Goal: Book appointment/travel/reservation

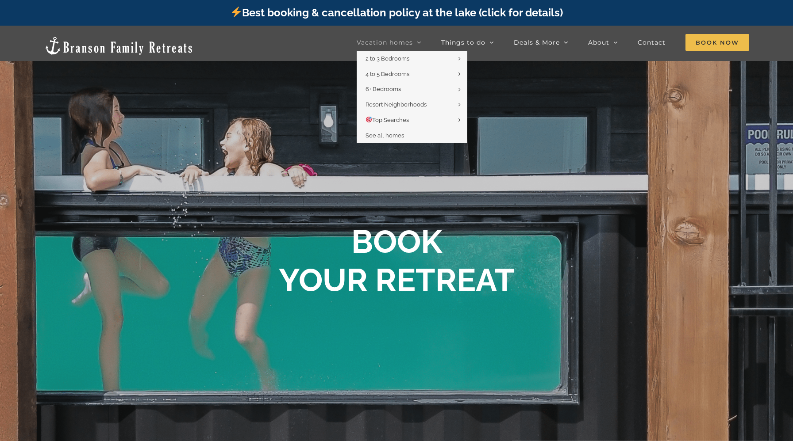
click at [421, 46] on icon "Main Menu" at bounding box center [419, 42] width 4 height 8
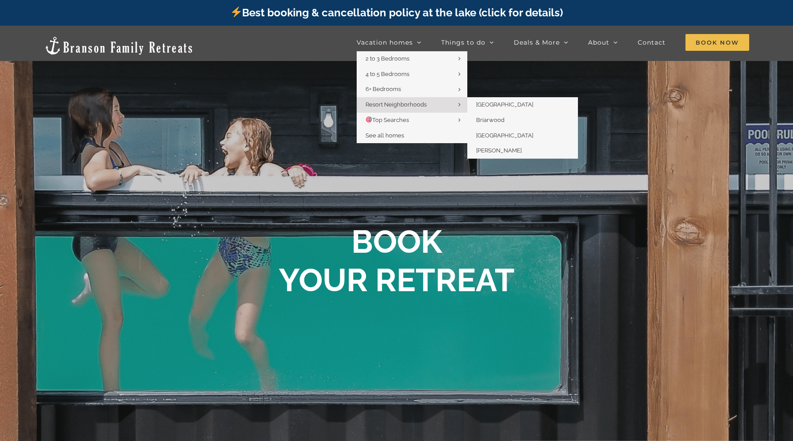
click at [417, 106] on span "Resort Neighborhoods" at bounding box center [395, 104] width 61 height 7
click at [460, 105] on icon "Main Menu" at bounding box center [459, 104] width 2 height 7
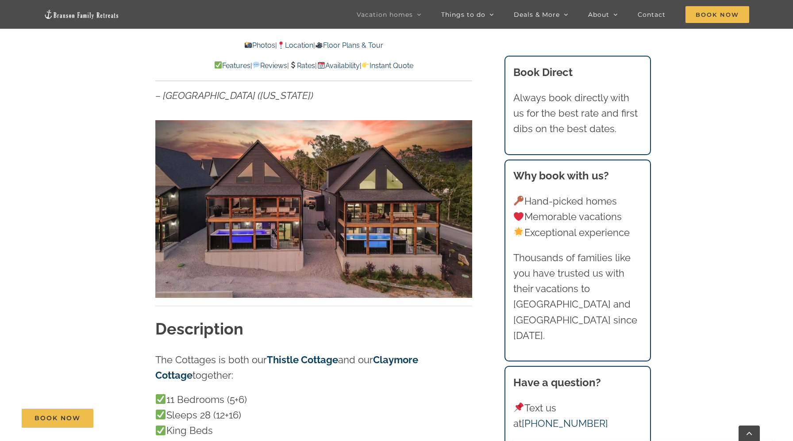
scroll to position [599, 0]
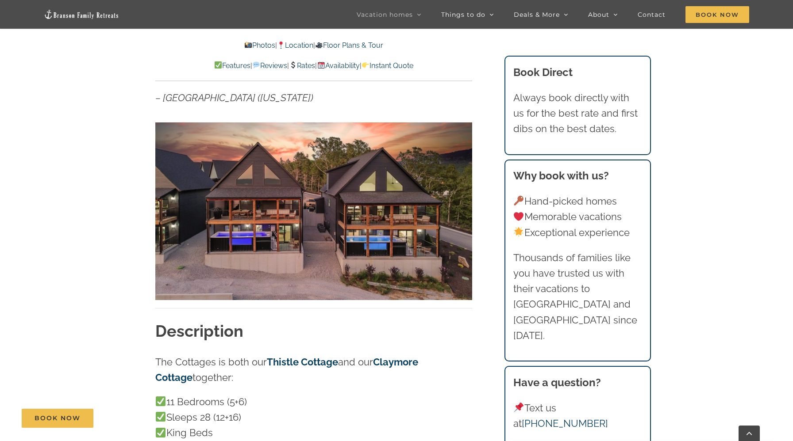
click at [255, 45] on link "Photos" at bounding box center [259, 45] width 31 height 8
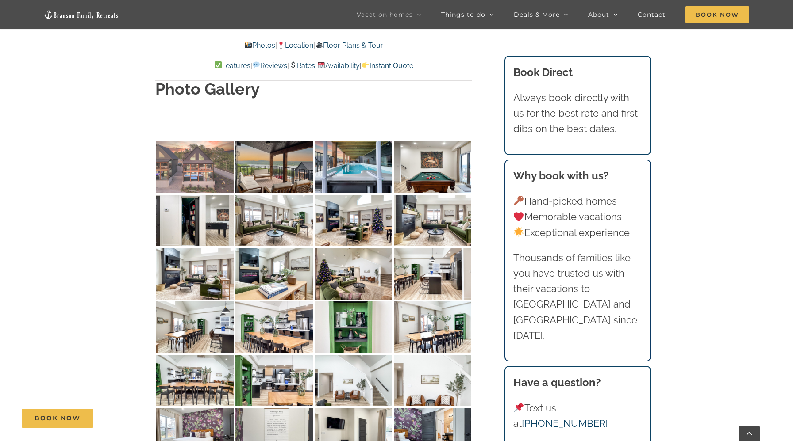
click at [215, 142] on img at bounding box center [194, 168] width 77 height 52
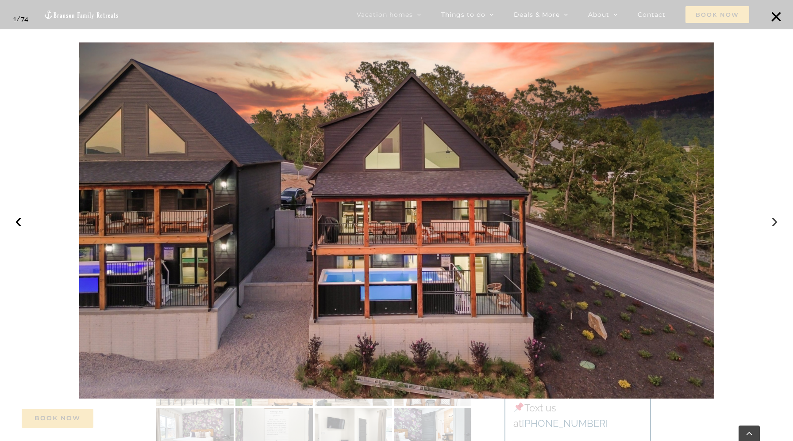
click at [767, 222] on button "›" at bounding box center [773, 220] width 19 height 19
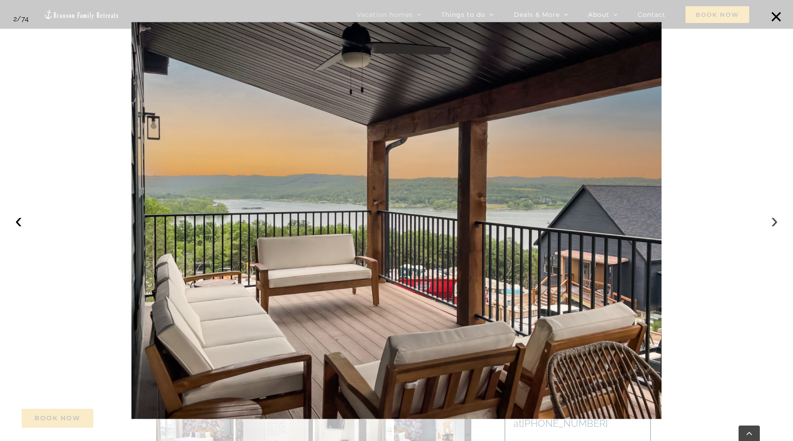
click at [768, 222] on button "›" at bounding box center [773, 220] width 19 height 19
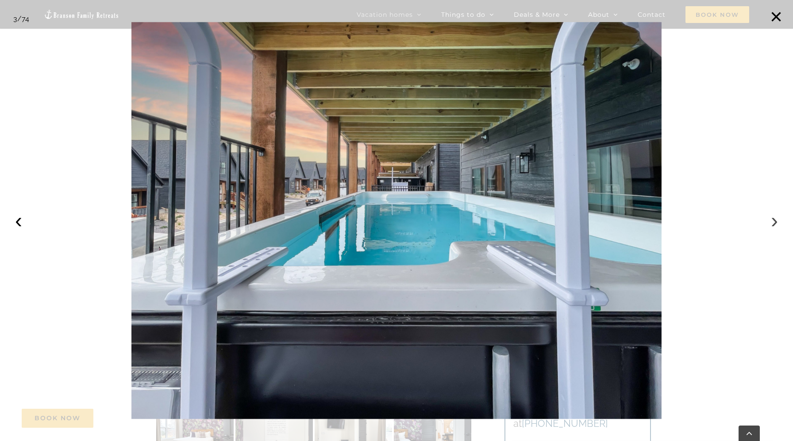
click at [768, 222] on button "›" at bounding box center [773, 220] width 19 height 19
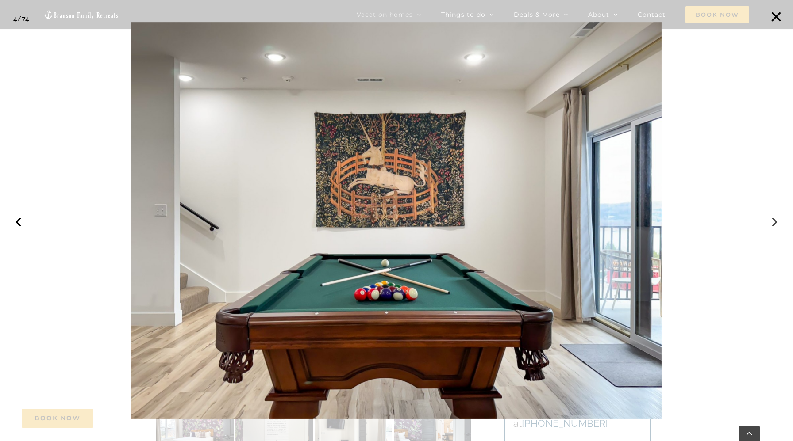
click at [768, 222] on button "›" at bounding box center [773, 220] width 19 height 19
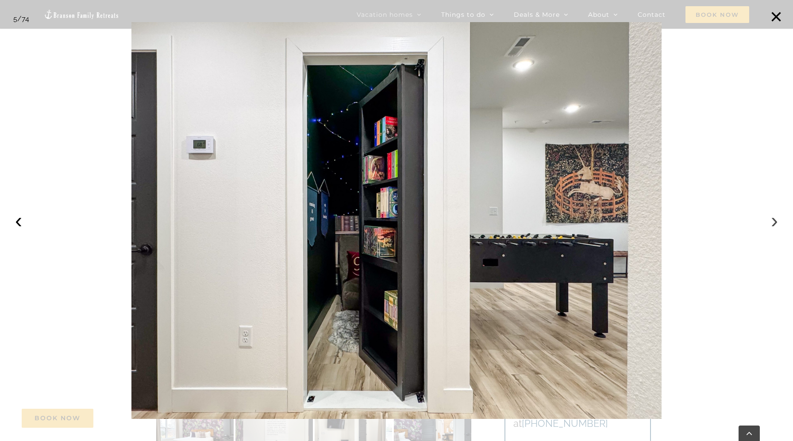
click at [768, 222] on button "›" at bounding box center [773, 220] width 19 height 19
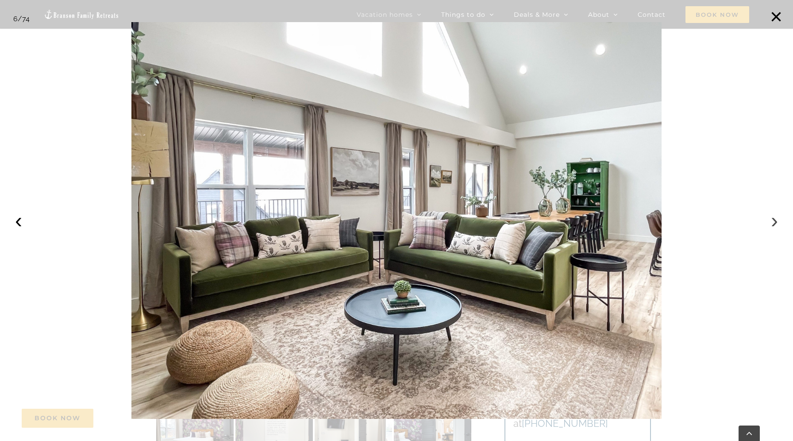
click at [768, 222] on button "›" at bounding box center [773, 220] width 19 height 19
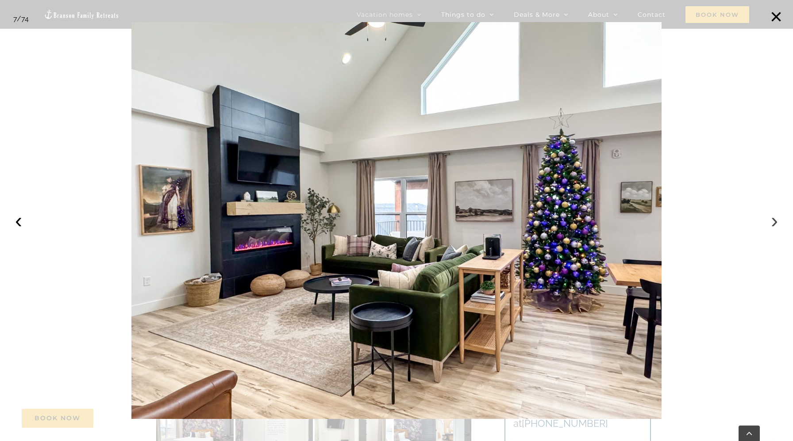
click at [768, 222] on button "›" at bounding box center [773, 220] width 19 height 19
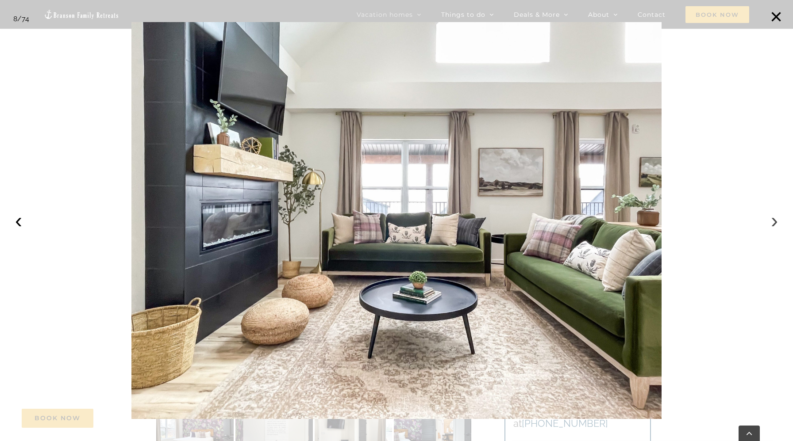
click at [768, 222] on button "›" at bounding box center [773, 220] width 19 height 19
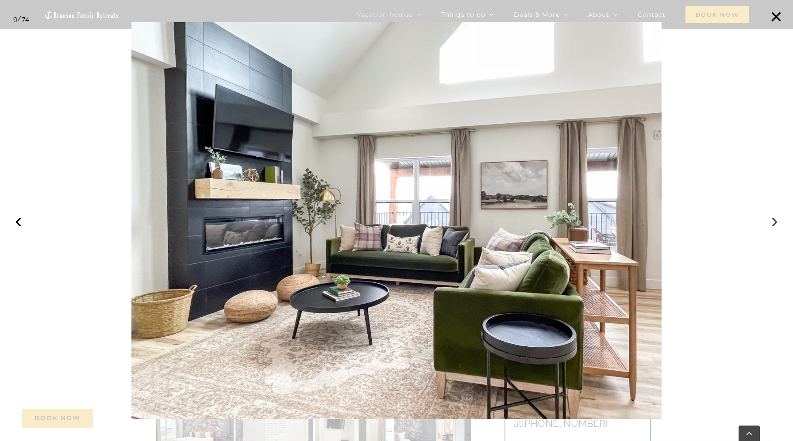
click at [768, 222] on button "›" at bounding box center [773, 220] width 19 height 19
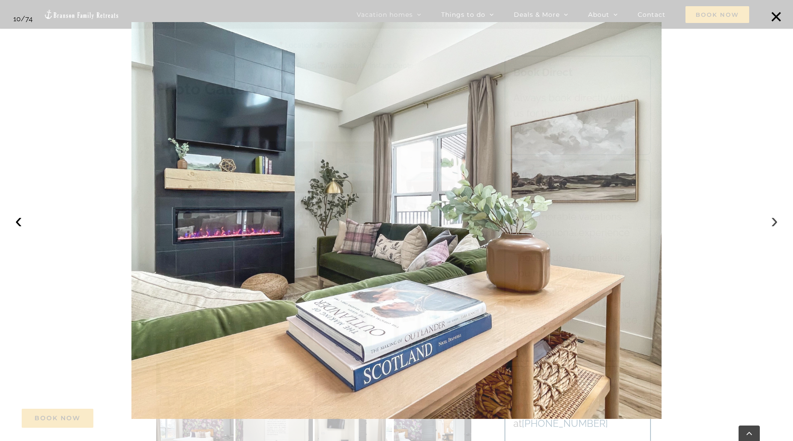
click at [768, 222] on button "›" at bounding box center [773, 220] width 19 height 19
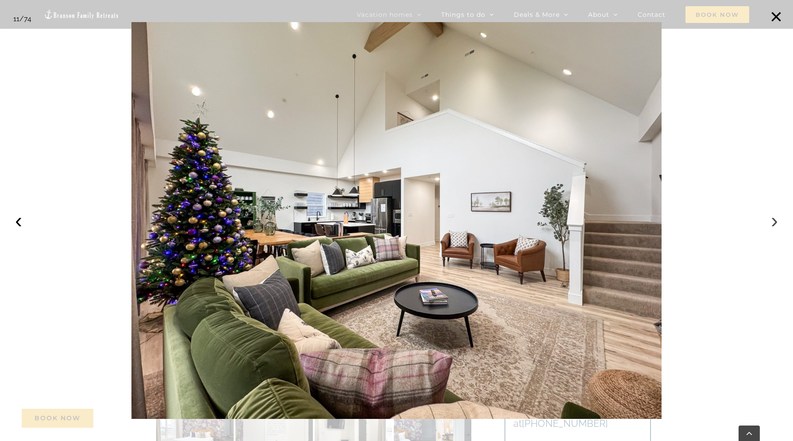
click at [768, 222] on button "›" at bounding box center [773, 220] width 19 height 19
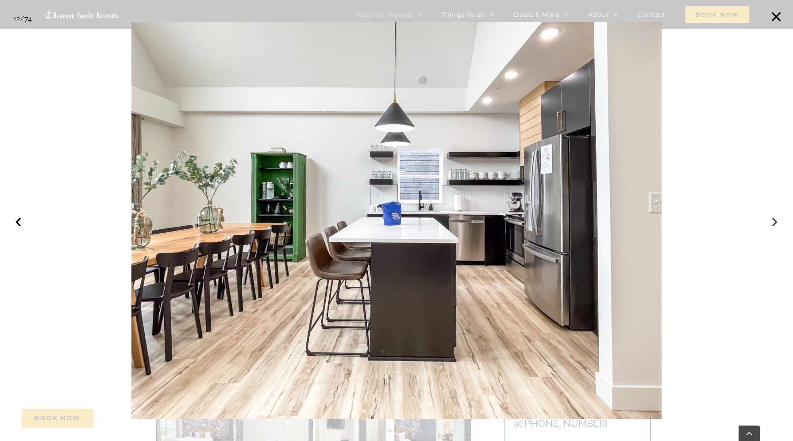
click at [768, 222] on button "›" at bounding box center [773, 220] width 19 height 19
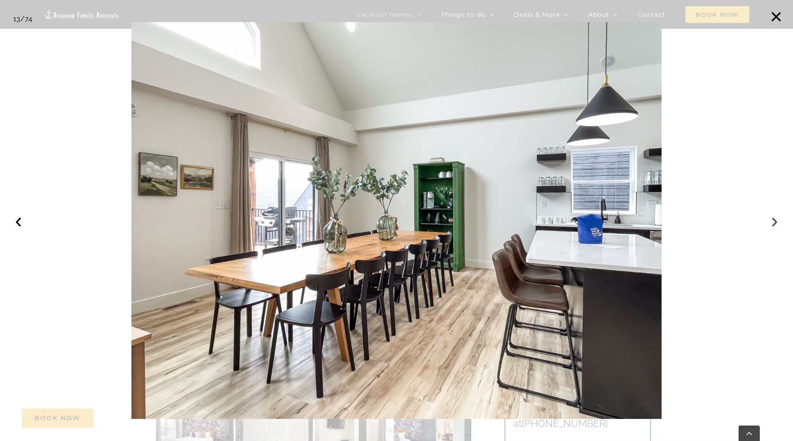
click at [768, 222] on button "›" at bounding box center [773, 220] width 19 height 19
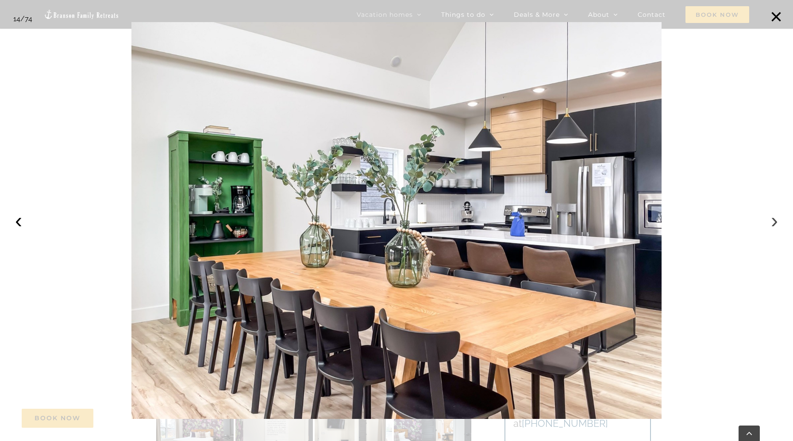
click at [768, 222] on button "›" at bounding box center [773, 220] width 19 height 19
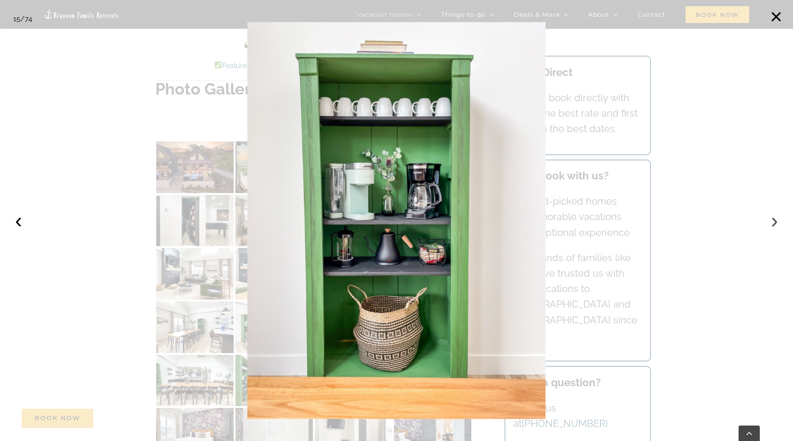
click at [768, 222] on button "›" at bounding box center [773, 220] width 19 height 19
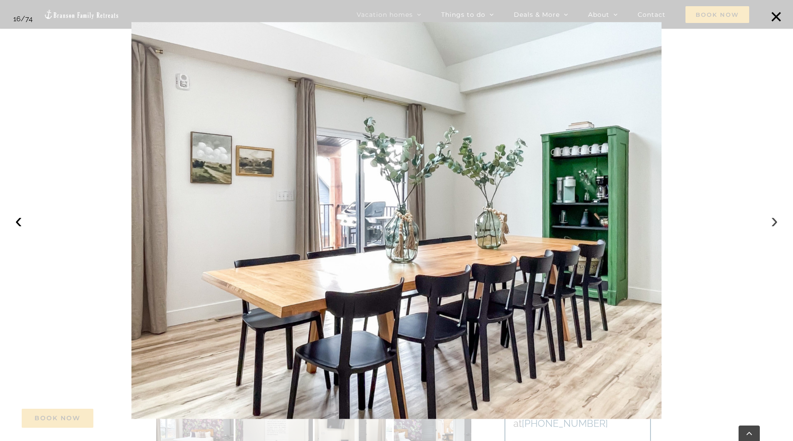
click at [768, 222] on button "›" at bounding box center [773, 220] width 19 height 19
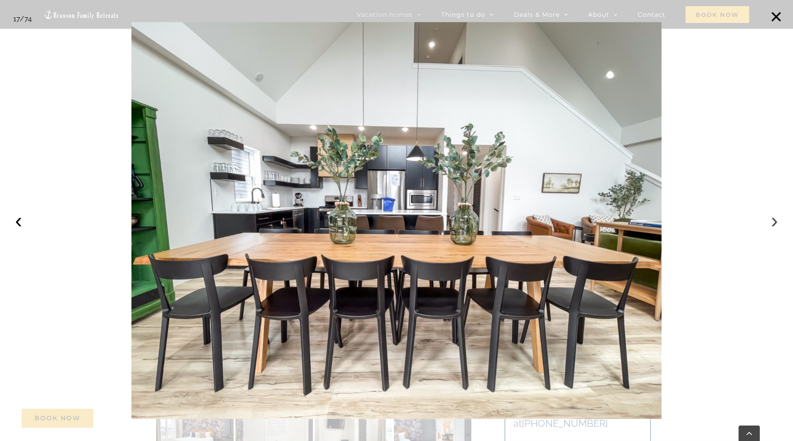
click at [768, 222] on button "›" at bounding box center [773, 220] width 19 height 19
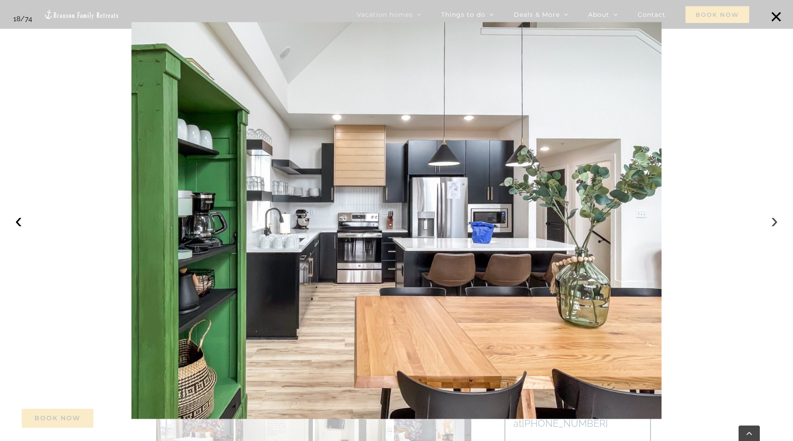
click at [768, 222] on button "›" at bounding box center [773, 220] width 19 height 19
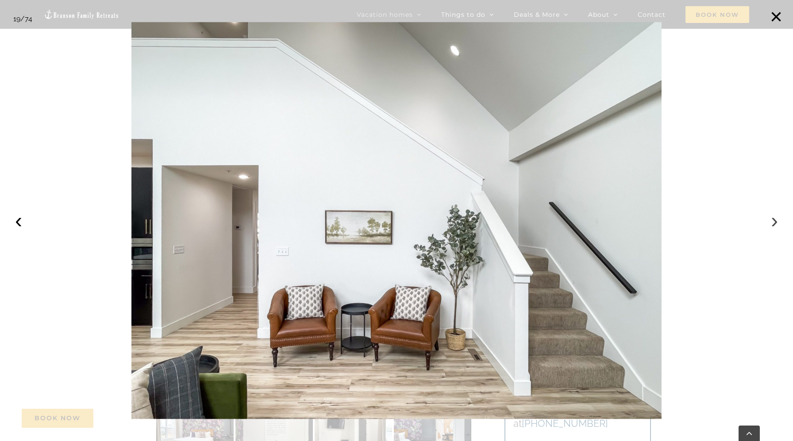
click at [768, 222] on button "›" at bounding box center [773, 220] width 19 height 19
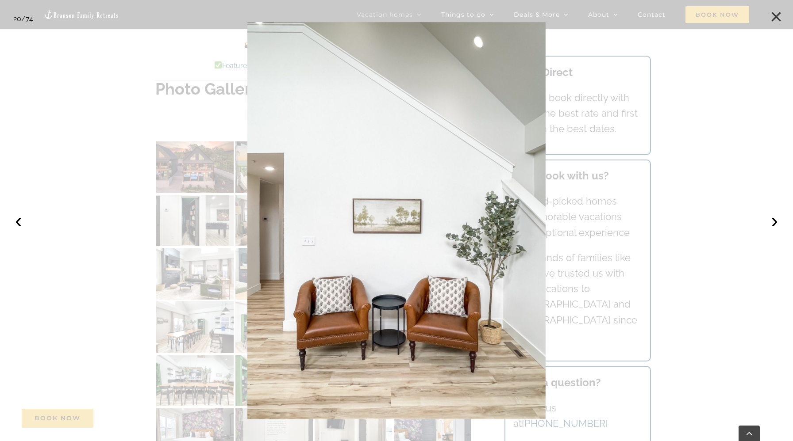
click at [776, 27] on button "×" at bounding box center [775, 16] width 19 height 19
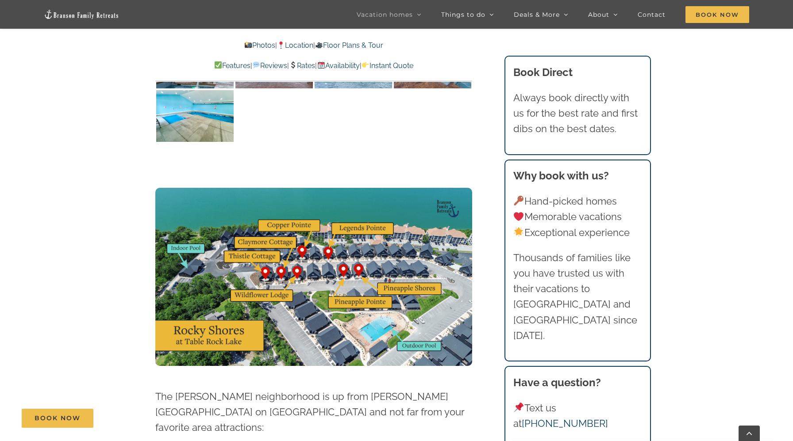
scroll to position [5300, 0]
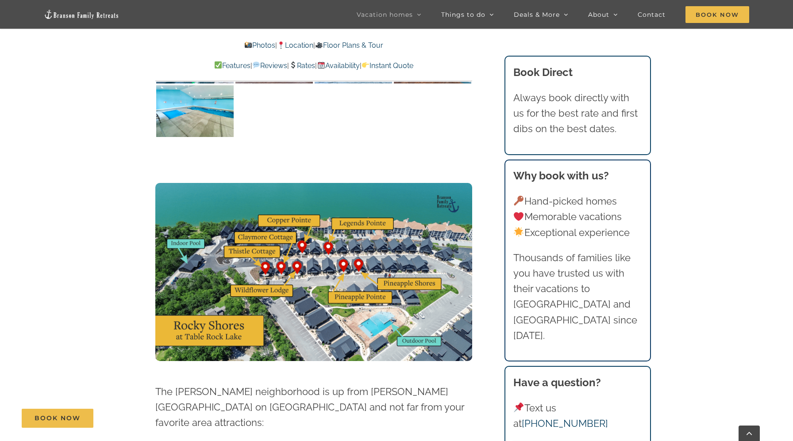
click at [280, 189] on img at bounding box center [313, 272] width 317 height 178
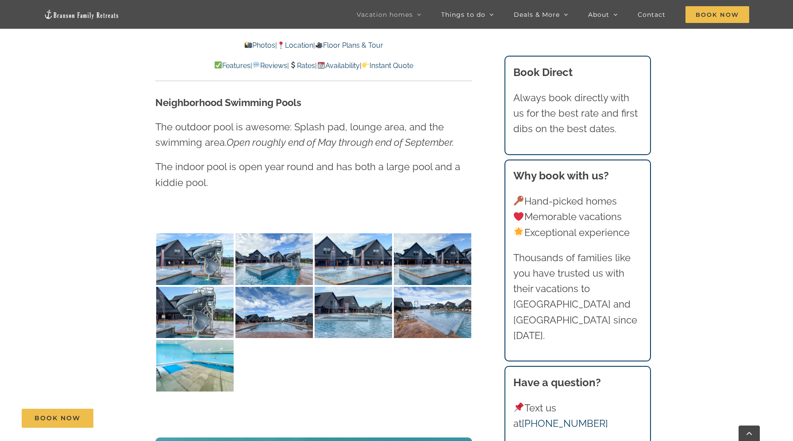
click at [309, 62] on link "Rates" at bounding box center [302, 65] width 26 height 8
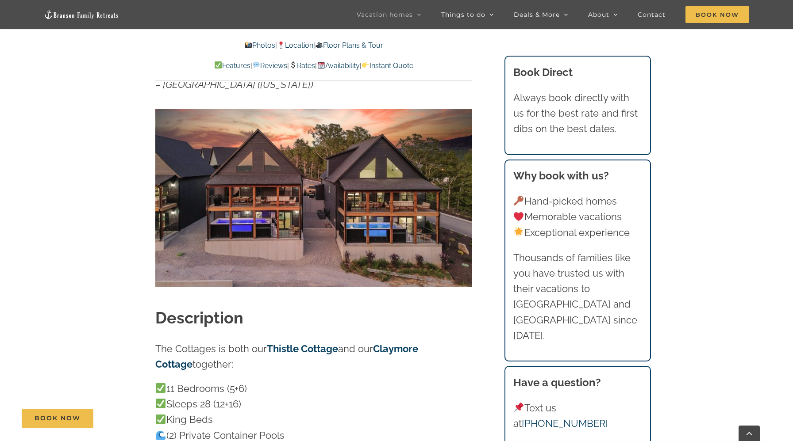
scroll to position [671, 0]
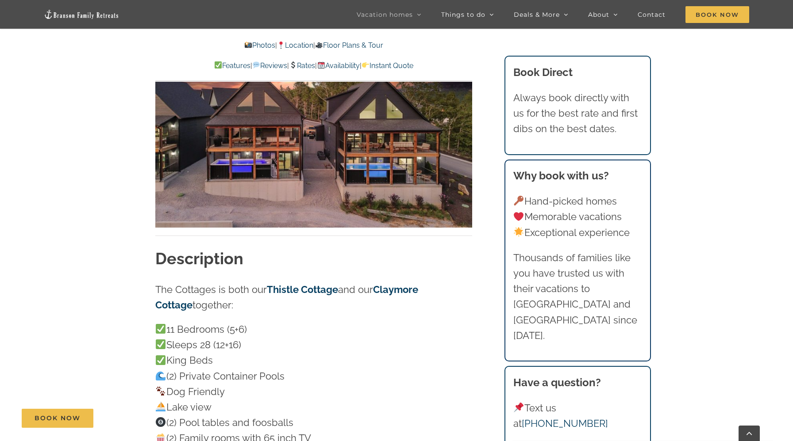
click at [408, 65] on link "Instant Quote" at bounding box center [387, 65] width 52 height 8
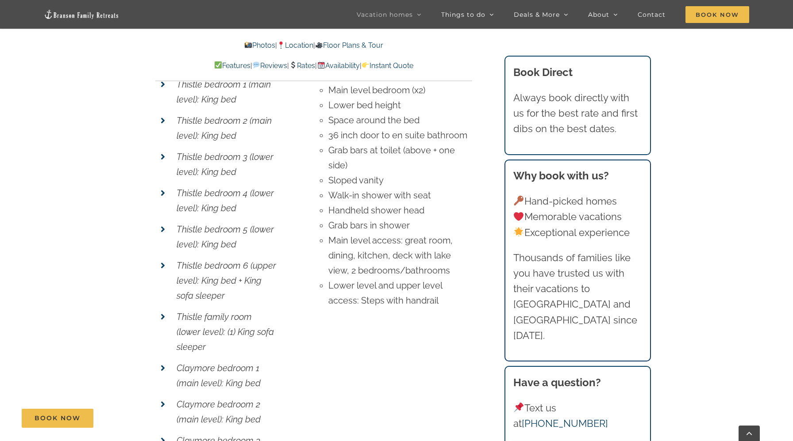
scroll to position [6533, 0]
